Goal: Task Accomplishment & Management: Manage account settings

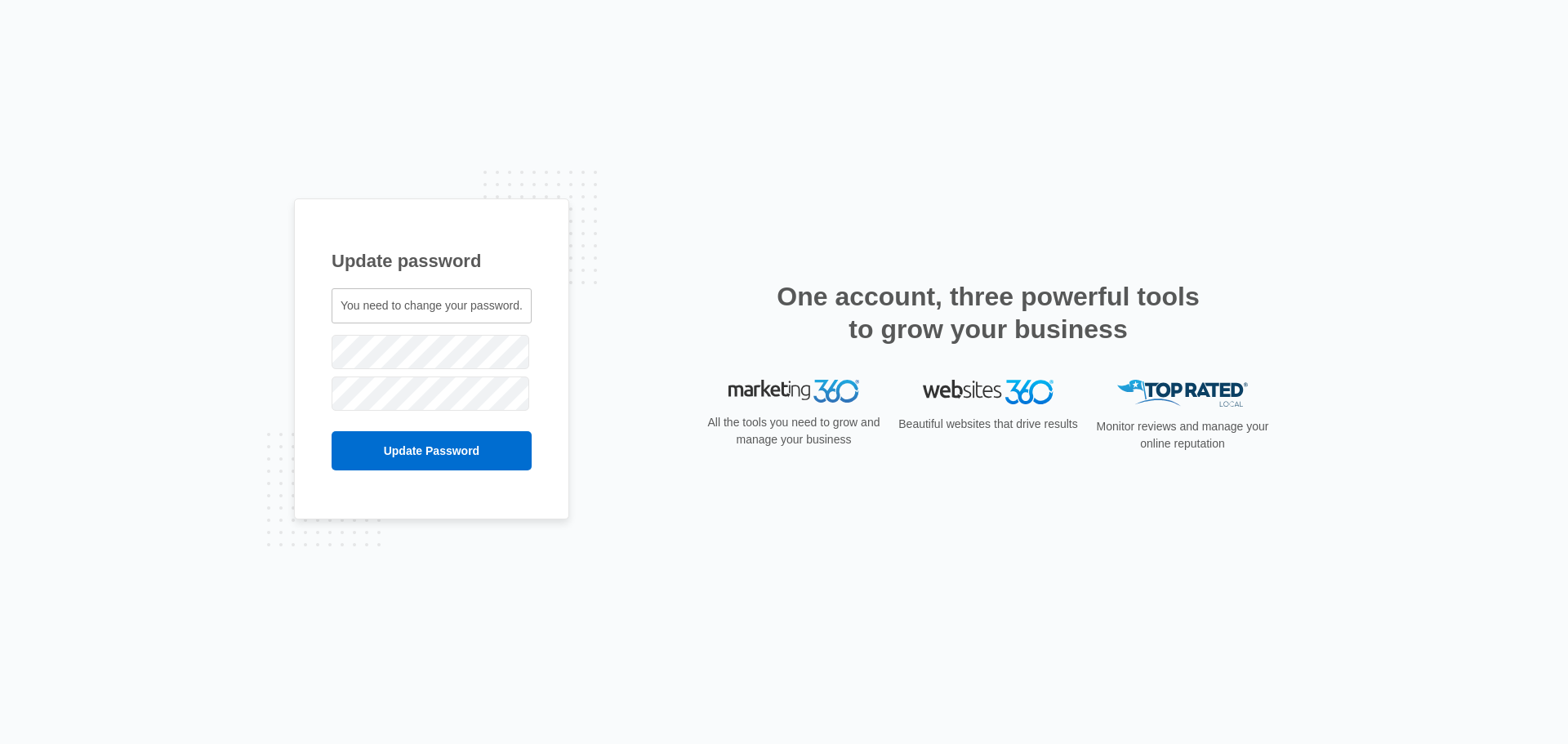
click at [417, 308] on span "You need to change your password." at bounding box center [431, 305] width 182 height 13
click at [363, 453] on input "Update Password" at bounding box center [431, 451] width 200 height 39
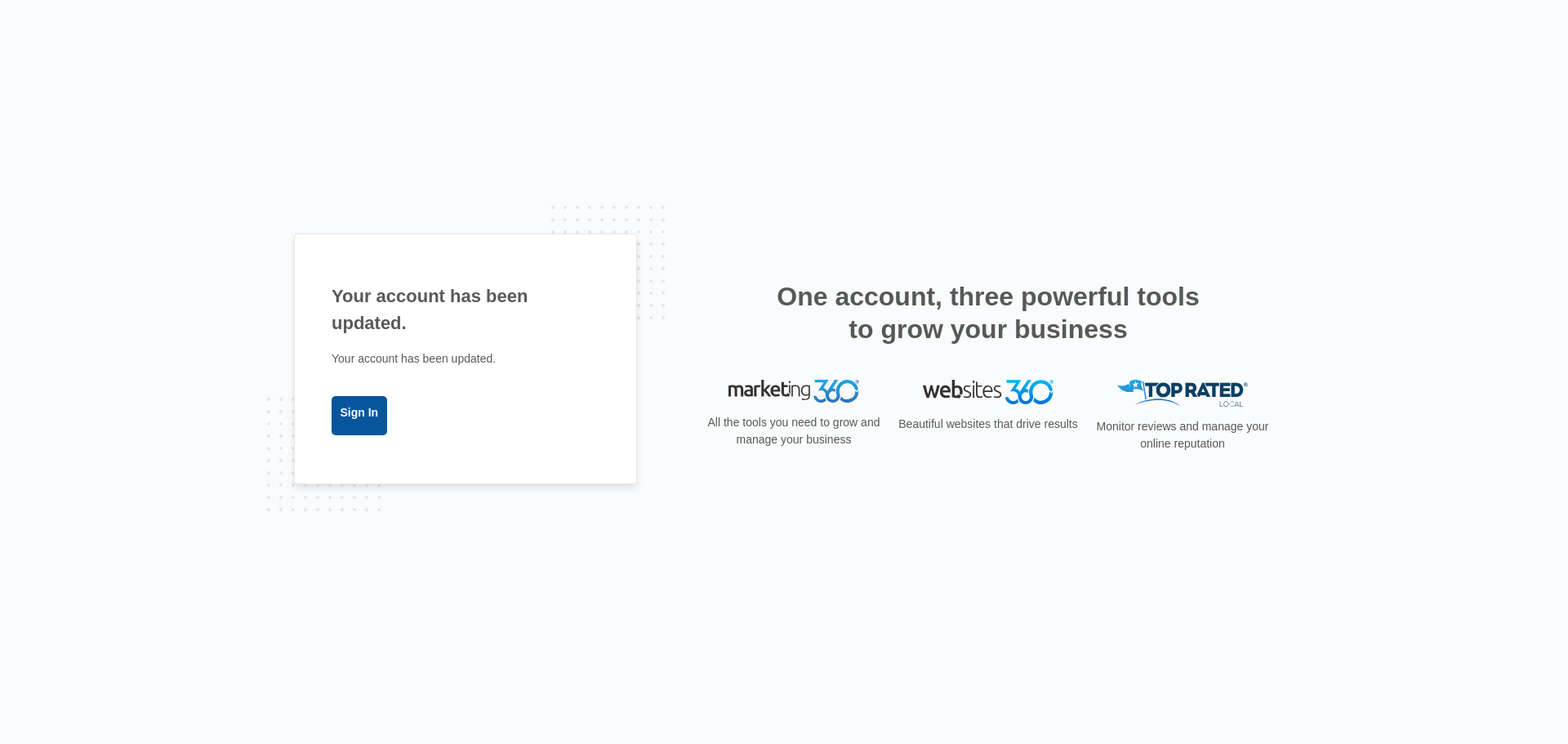
click at [353, 418] on link "Sign In" at bounding box center [359, 415] width 56 height 39
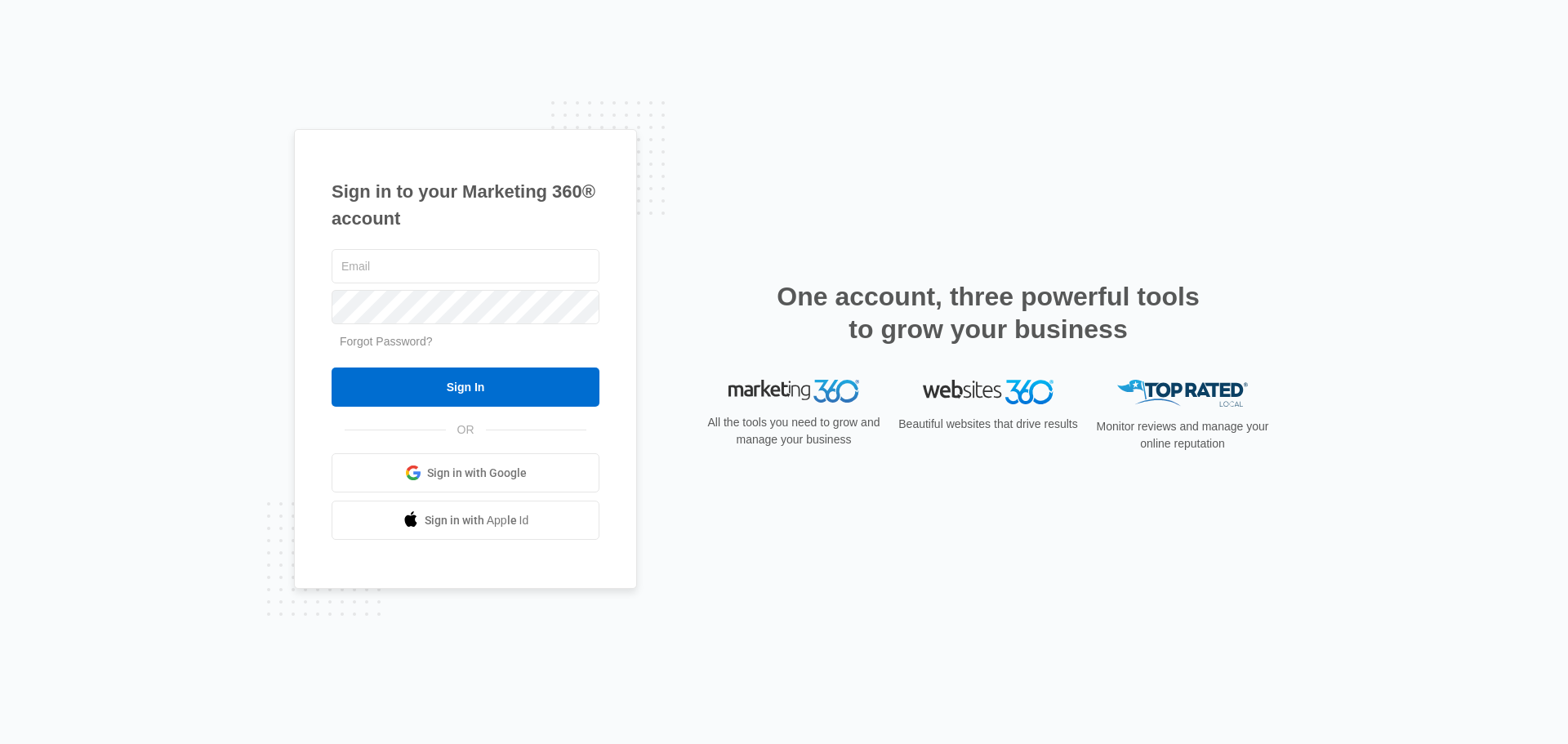
type input "scott@purepointwellness.com"
click at [277, 313] on div "Sign in to your Marketing 360® account scott@purepointwellness.com Forgot Passw…" at bounding box center [784, 372] width 1568 height 744
click at [331, 367] on input "Sign In" at bounding box center [465, 387] width 268 height 39
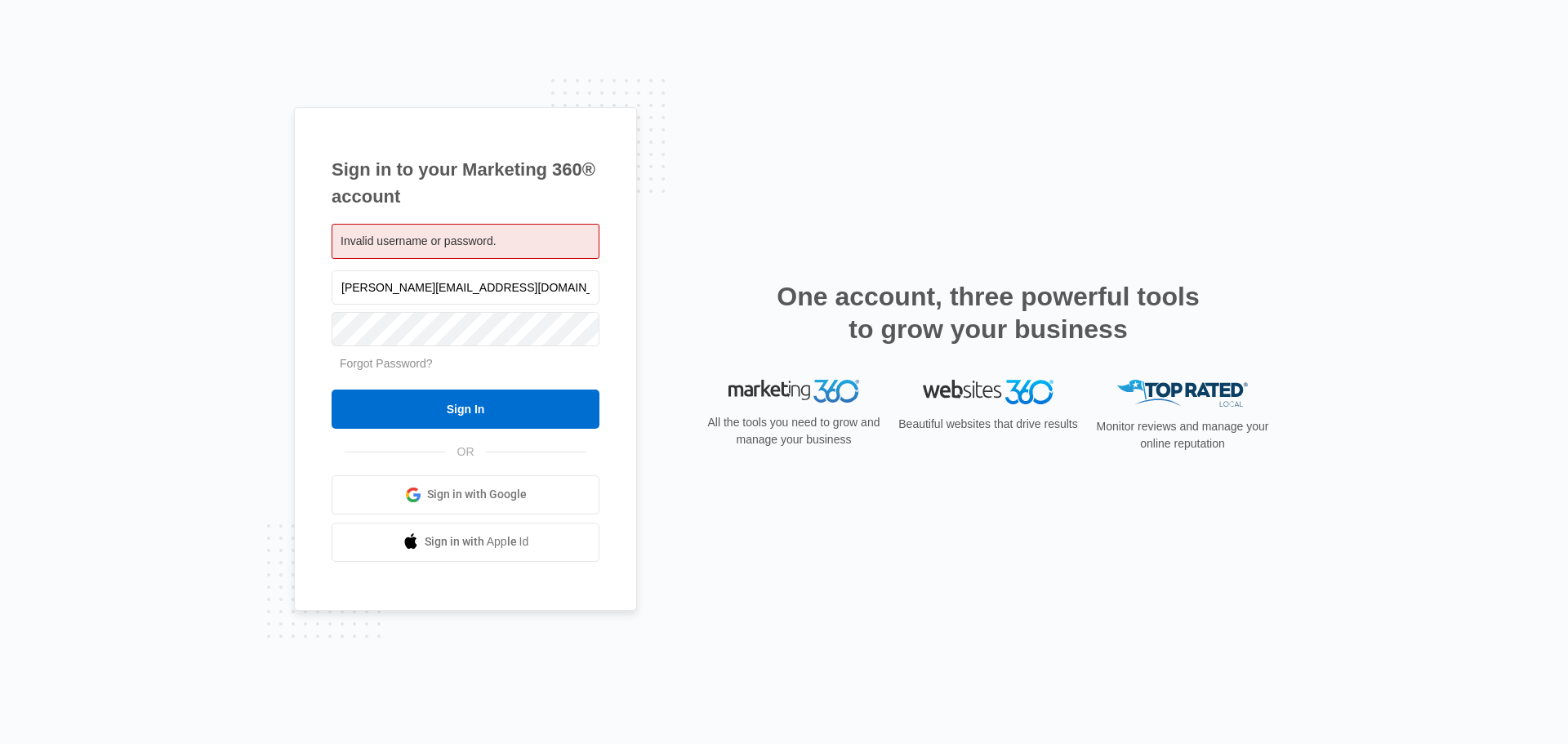
drag, startPoint x: 442, startPoint y: 284, endPoint x: 152, endPoint y: 266, distance: 290.6
click at [153, 266] on div "Sign in to your Marketing 360® account Invalid username or password. scott@pure…" at bounding box center [784, 372] width 1568 height 744
type input "[PERSON_NAME][EMAIL_ADDRESS][PERSON_NAME][DOMAIN_NAME]"
click at [446, 420] on input "Sign In" at bounding box center [465, 409] width 268 height 39
click at [331, 390] on input "Sign In" at bounding box center [465, 409] width 268 height 39
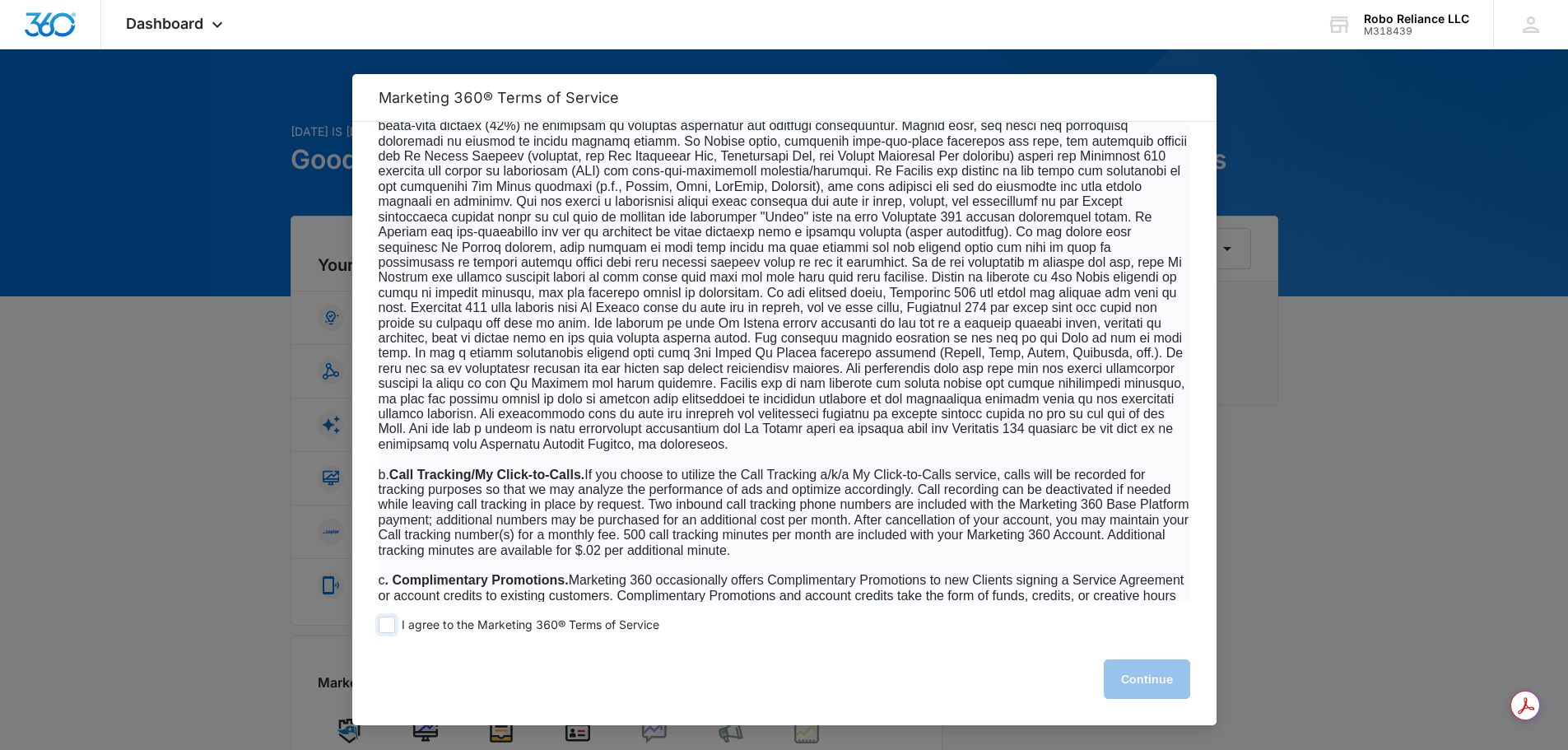
scroll to position [658, 0]
click at [392, 632] on span at bounding box center [387, 625] width 17 height 17
click at [392, 632] on input "I agree to the Marketing 360® Terms of Service" at bounding box center [387, 625] width 17 height 17
checkbox input "true"
click at [1148, 675] on button "Continue" at bounding box center [1147, 679] width 87 height 39
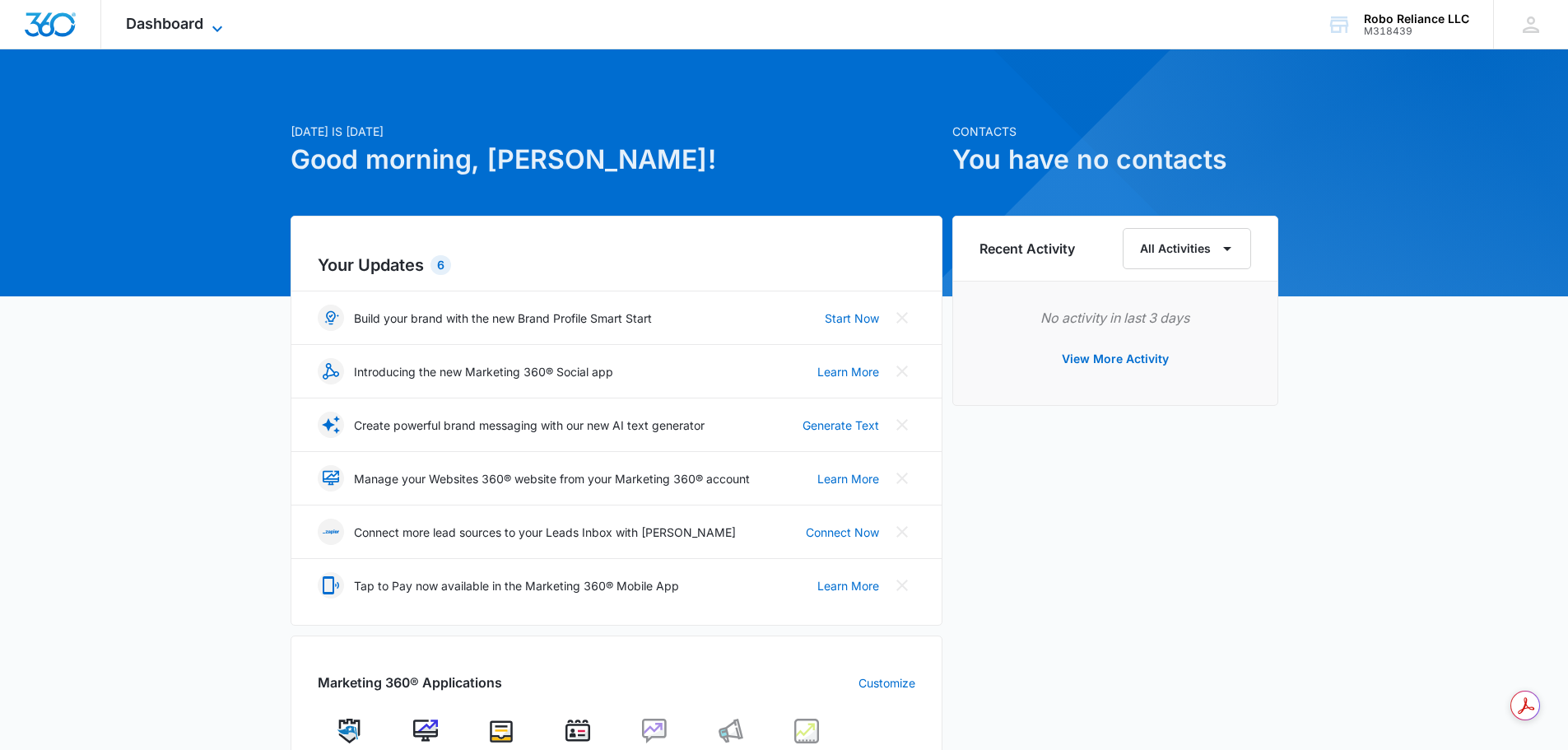
click at [191, 18] on span "Dashboard" at bounding box center [164, 23] width 77 height 18
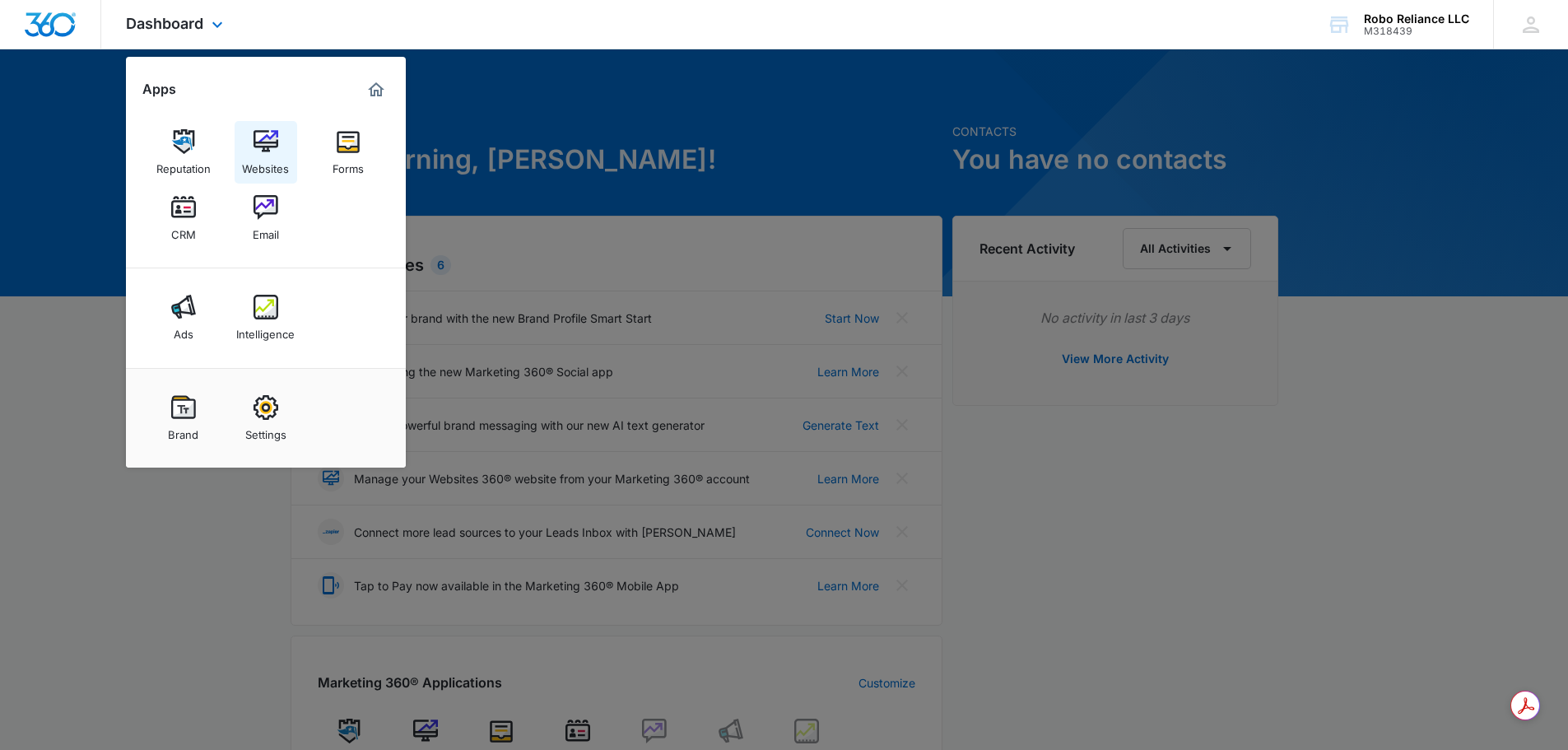
click at [269, 146] on img at bounding box center [266, 141] width 24 height 24
